Goal: Information Seeking & Learning: Find contact information

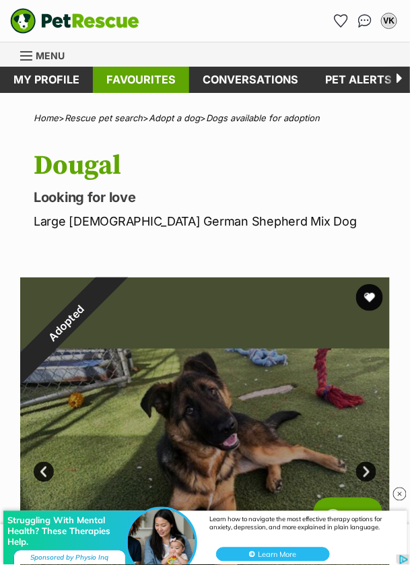
click at [158, 81] on link "Favourites" at bounding box center [141, 80] width 96 height 26
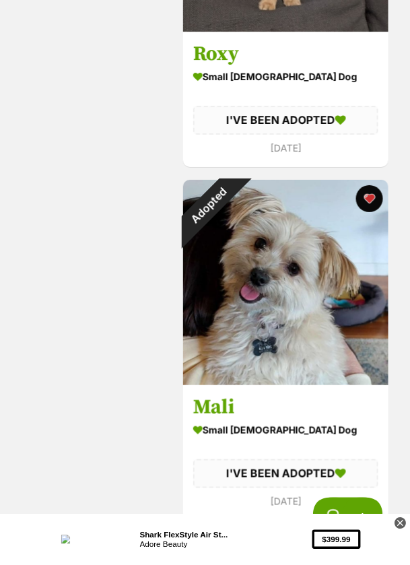
scroll to position [2242, 0]
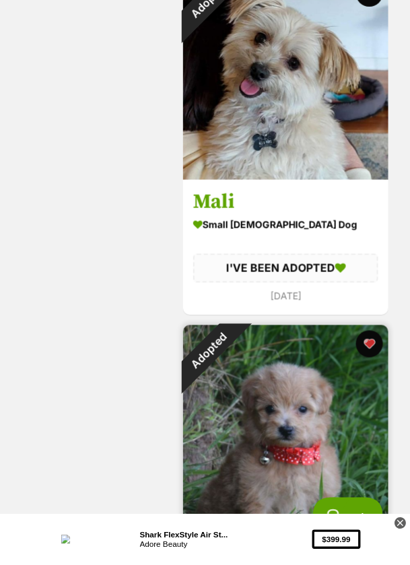
click at [326, 448] on img at bounding box center [285, 427] width 205 height 205
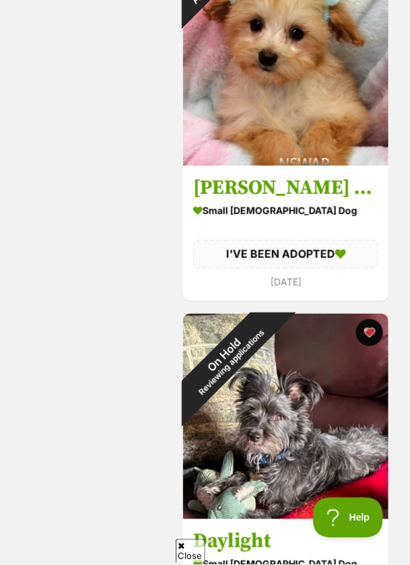
scroll to position [3901, 0]
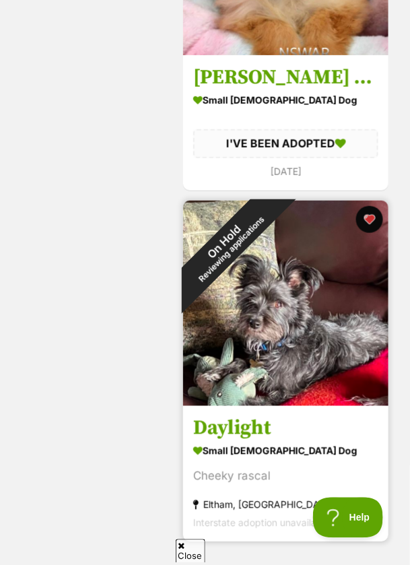
click at [325, 375] on img at bounding box center [285, 303] width 205 height 205
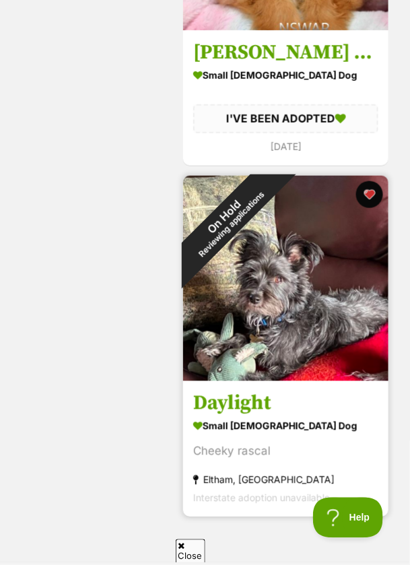
scroll to position [4027, 0]
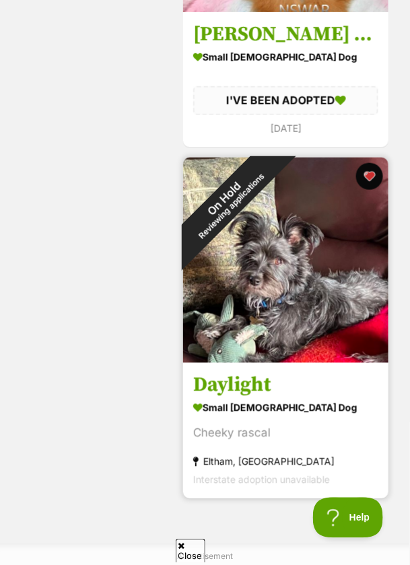
click at [332, 351] on img at bounding box center [285, 260] width 205 height 205
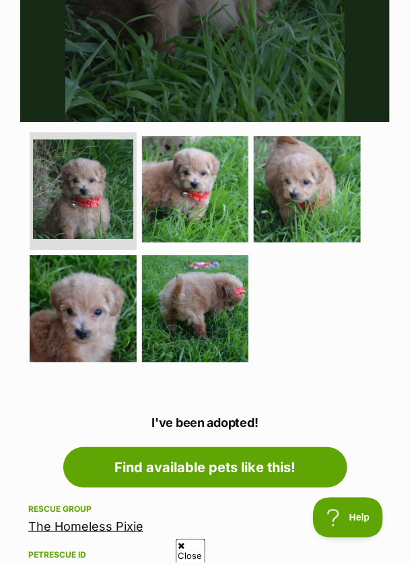
click at [123, 523] on link "The Homeless Pixie" at bounding box center [85, 526] width 115 height 14
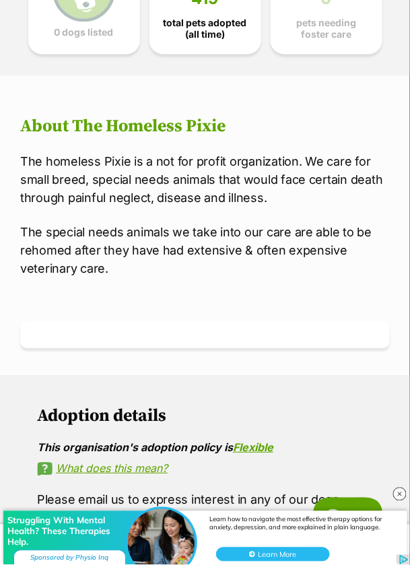
scroll to position [424, 0]
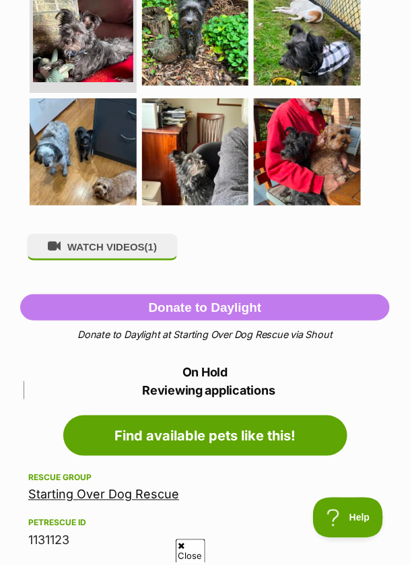
click at [145, 495] on link "Starting Over Dog Rescue" at bounding box center [103, 494] width 151 height 14
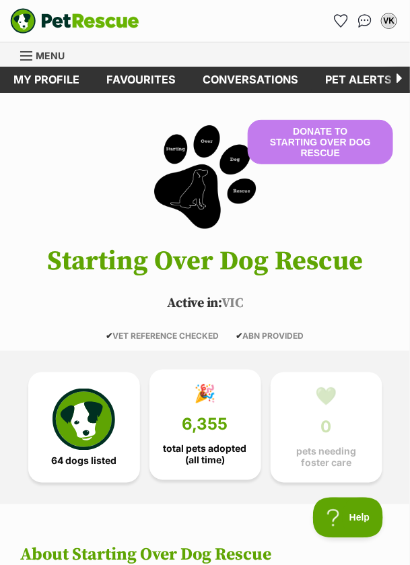
click at [217, 436] on link "🎉 6,355 total pets adopted (all time)" at bounding box center [205, 425] width 112 height 110
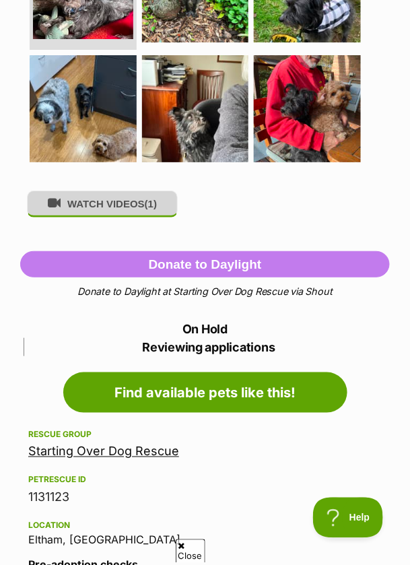
click at [129, 200] on button "WATCH VIDEOS (1)" at bounding box center [102, 203] width 151 height 26
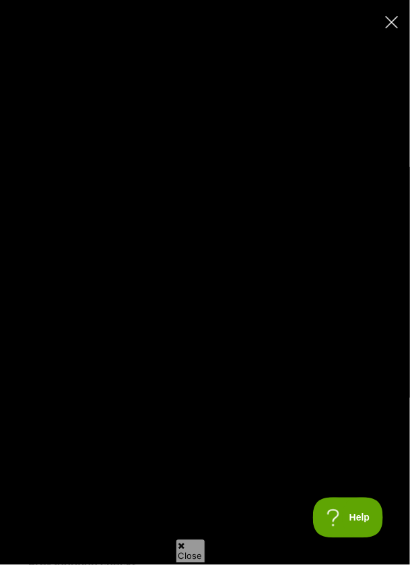
type input "100"
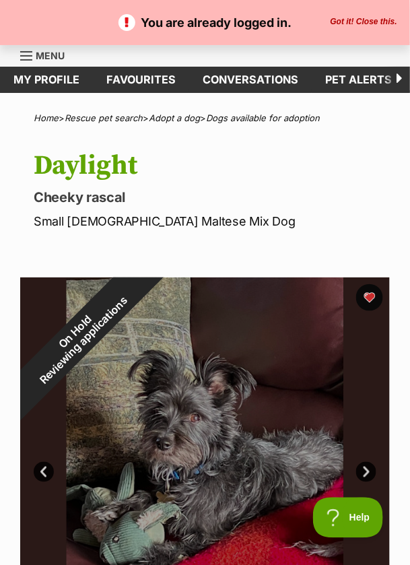
click at [32, 46] on link "Menu" at bounding box center [47, 54] width 54 height 24
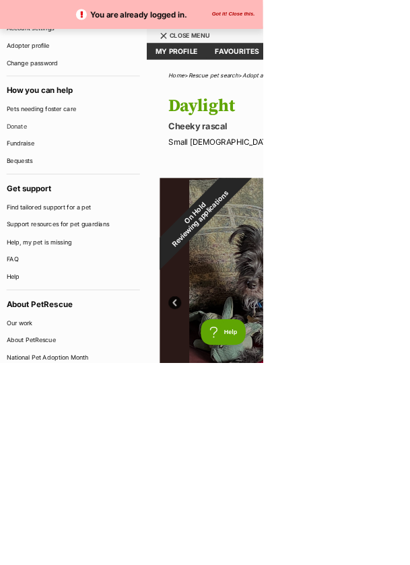
scroll to position [545, 0]
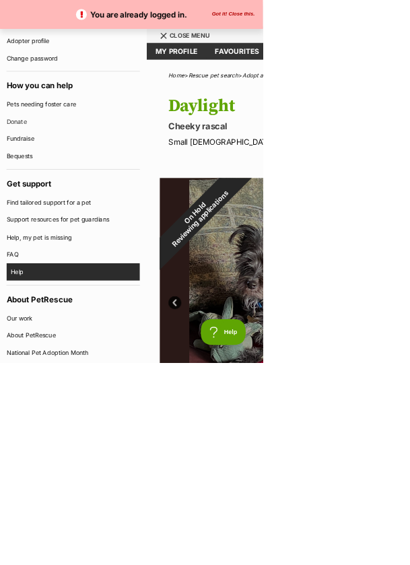
click at [31, 417] on link "Help" at bounding box center [117, 424] width 201 height 27
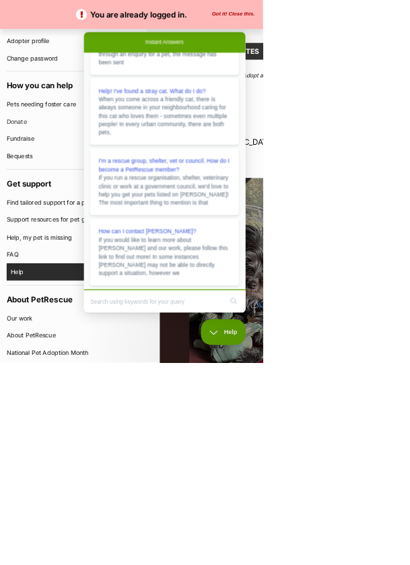
scroll to position [207, 0]
click at [225, 346] on span "How can I contact [PERSON_NAME]?" at bounding box center [183, 342] width 152 height 10
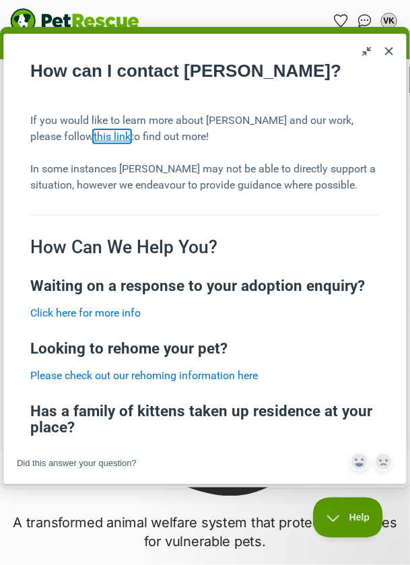
click at [131, 142] on link "this link" at bounding box center [112, 135] width 37 height 13
